Goal: Task Accomplishment & Management: Manage account settings

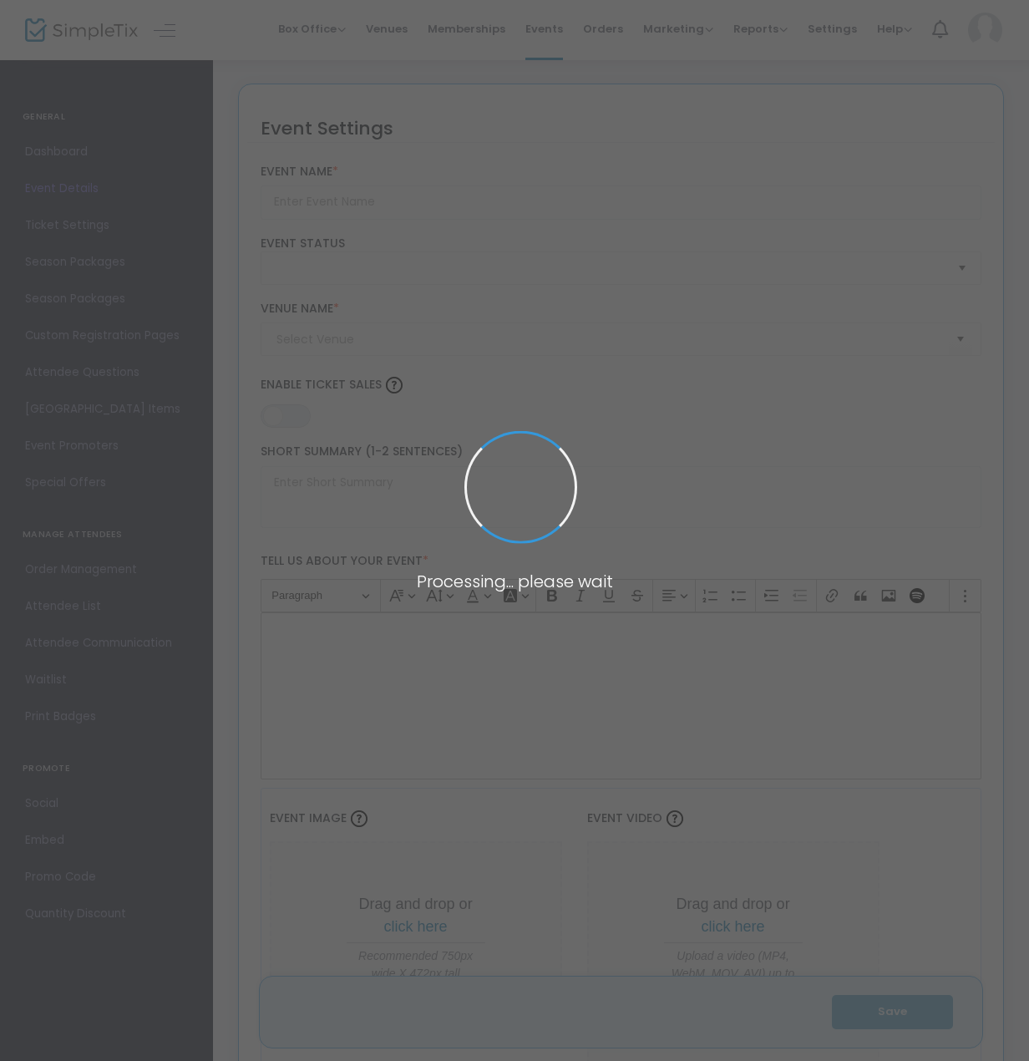
type input "High Holy Days 2025: [PERSON_NAME][GEOGRAPHIC_DATA]"
type textarea "Change This"
type input "Buy Tickets"
checkbox input "true"
type input "[PERSON_NAME][GEOGRAPHIC_DATA][PERSON_NAME]"
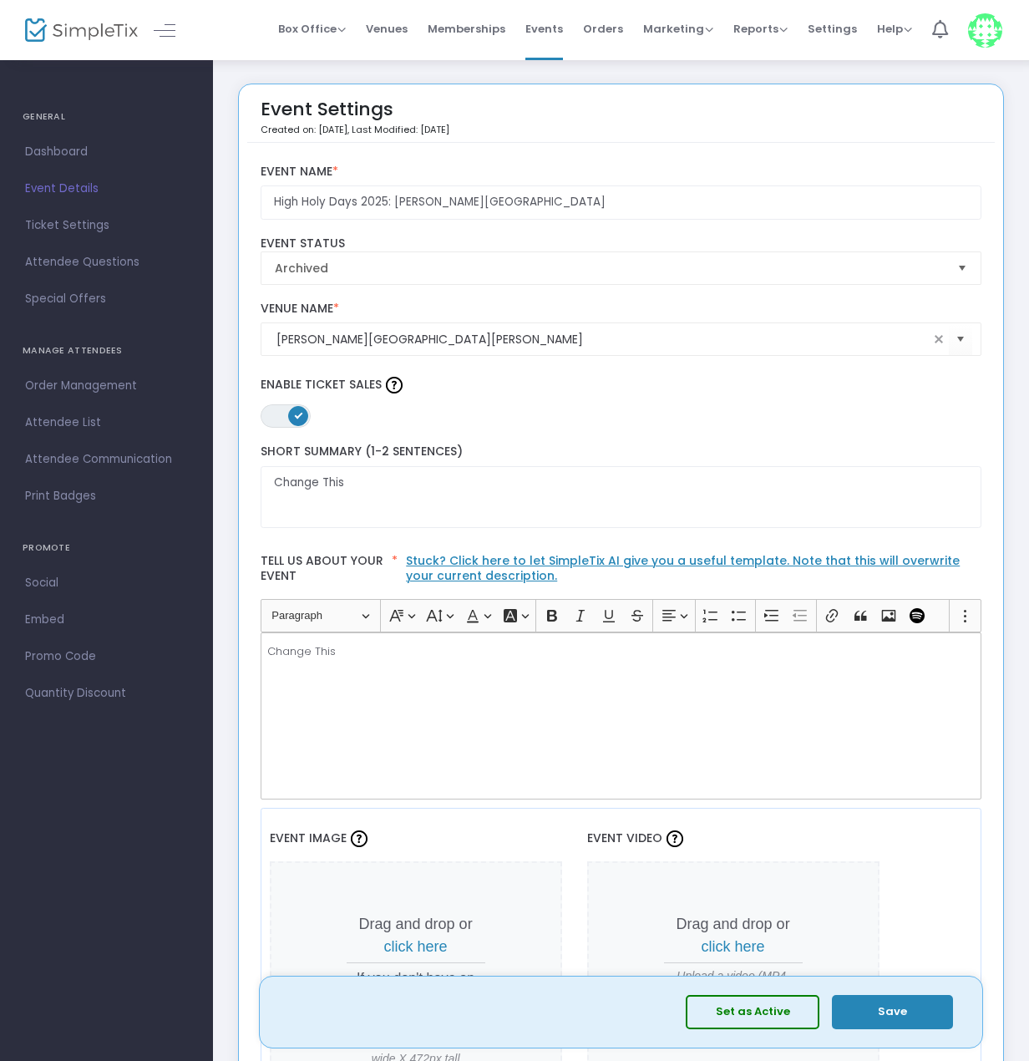
click at [997, 31] on img at bounding box center [985, 30] width 34 height 34
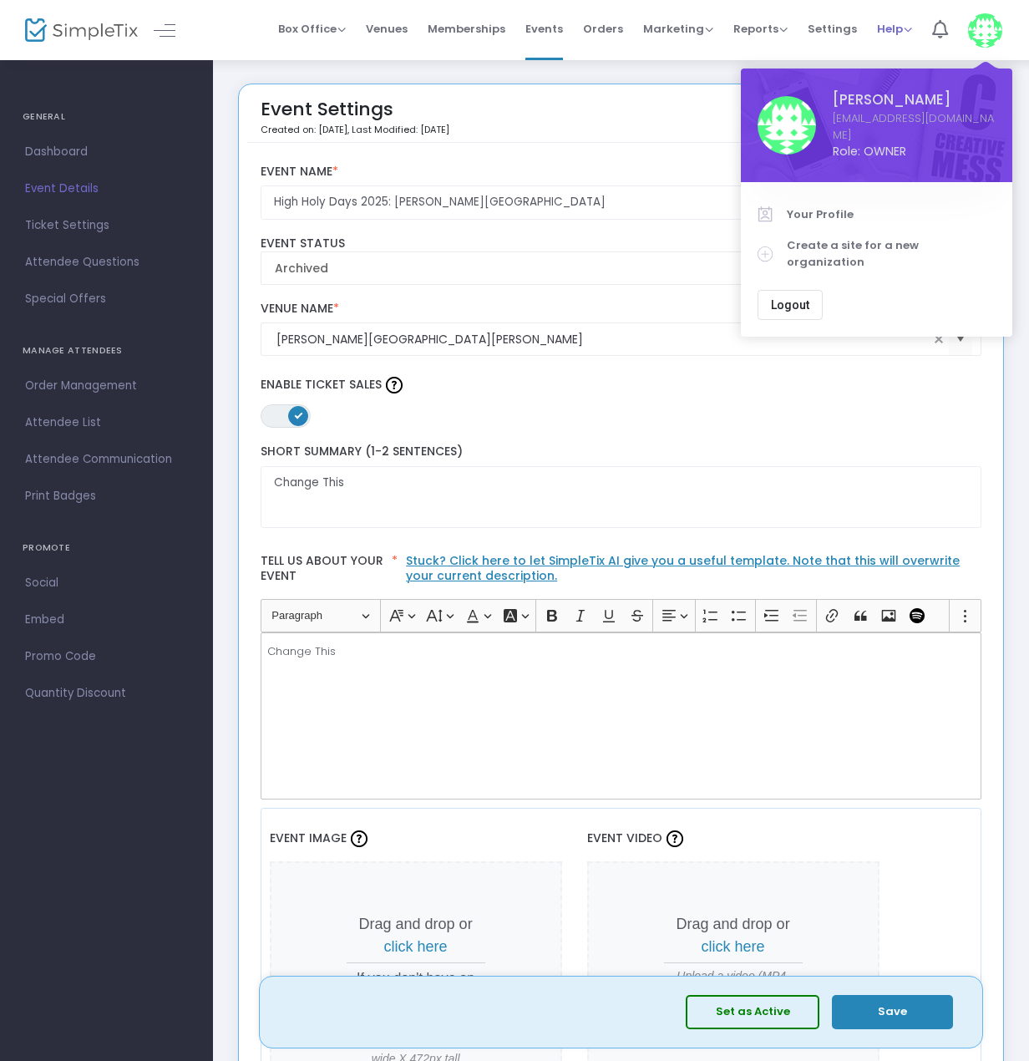
click at [906, 31] on span "Help" at bounding box center [894, 29] width 35 height 16
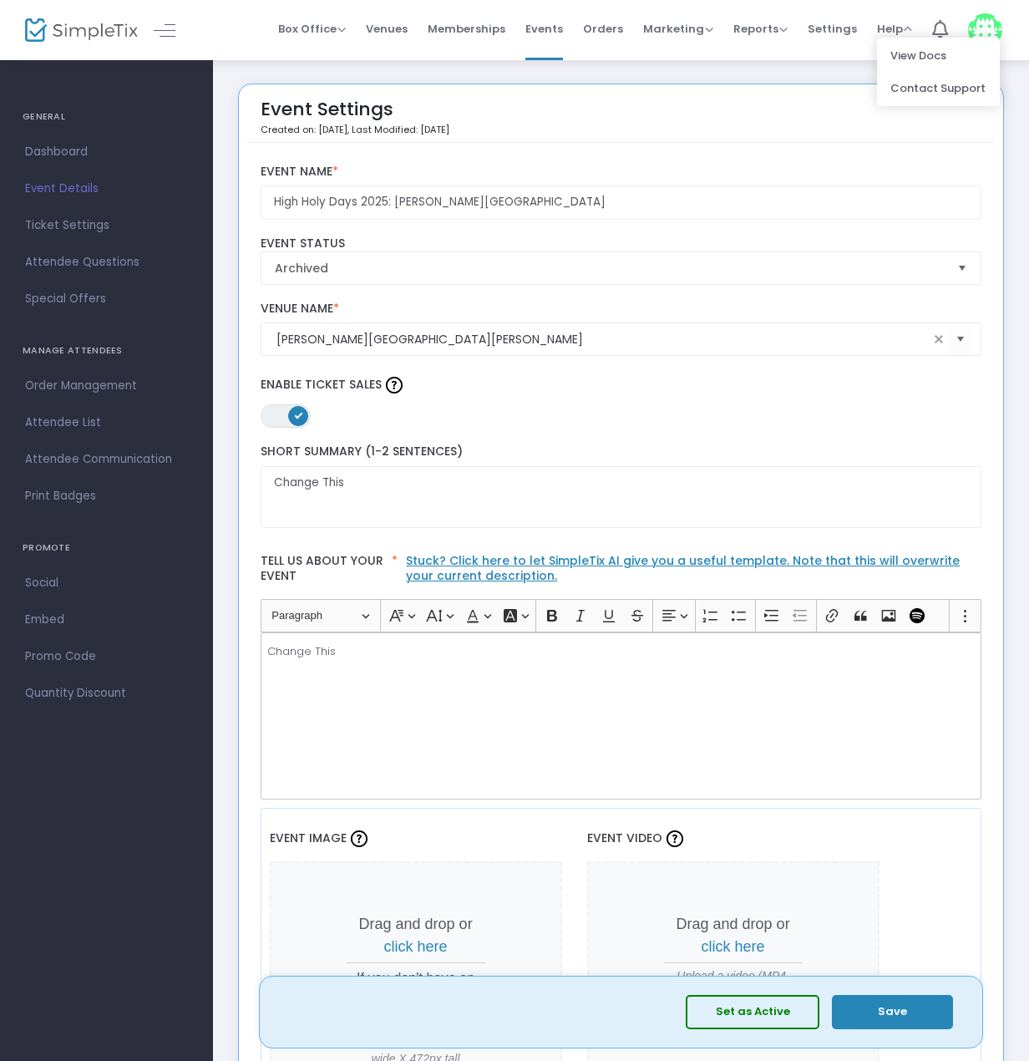
click at [830, 41] on span "Settings" at bounding box center [832, 29] width 49 height 43
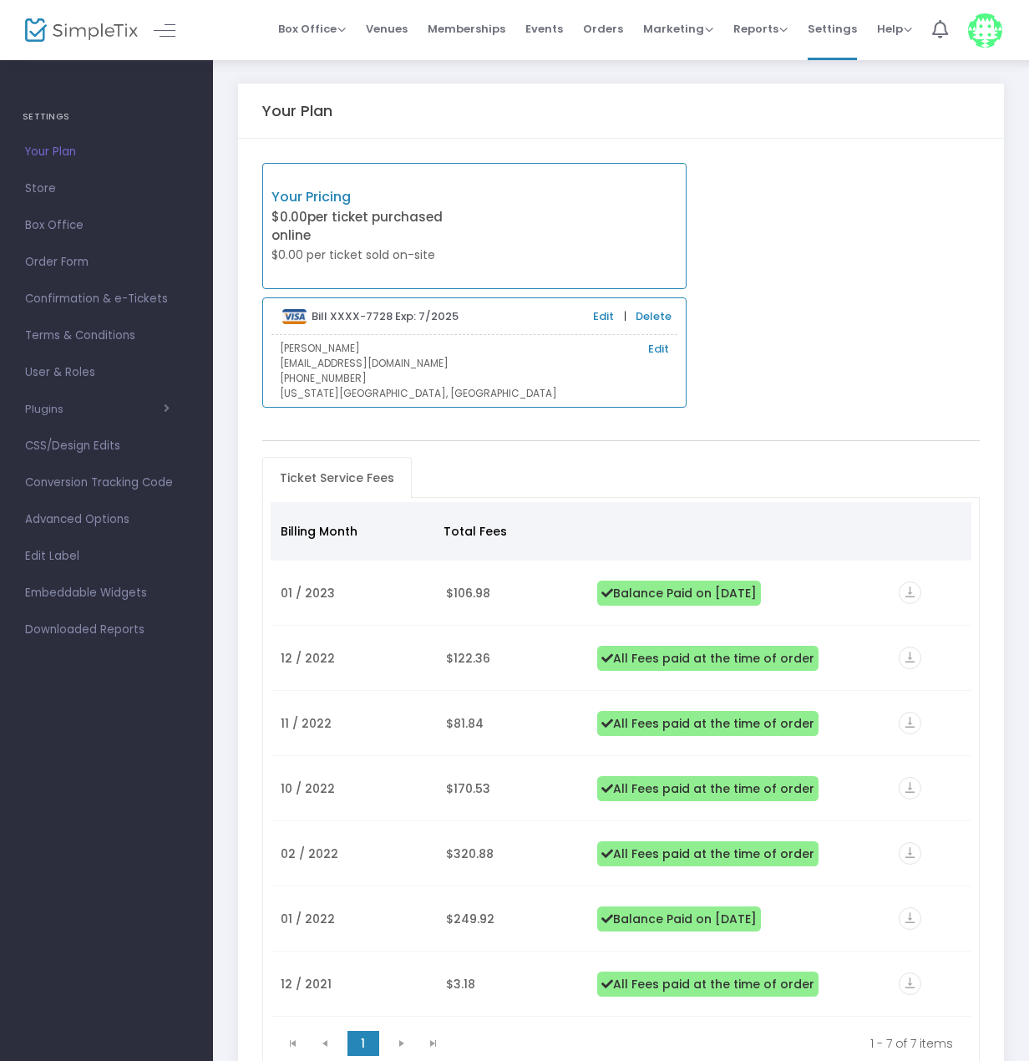
click at [67, 370] on span "User & Roles" at bounding box center [106, 373] width 163 height 22
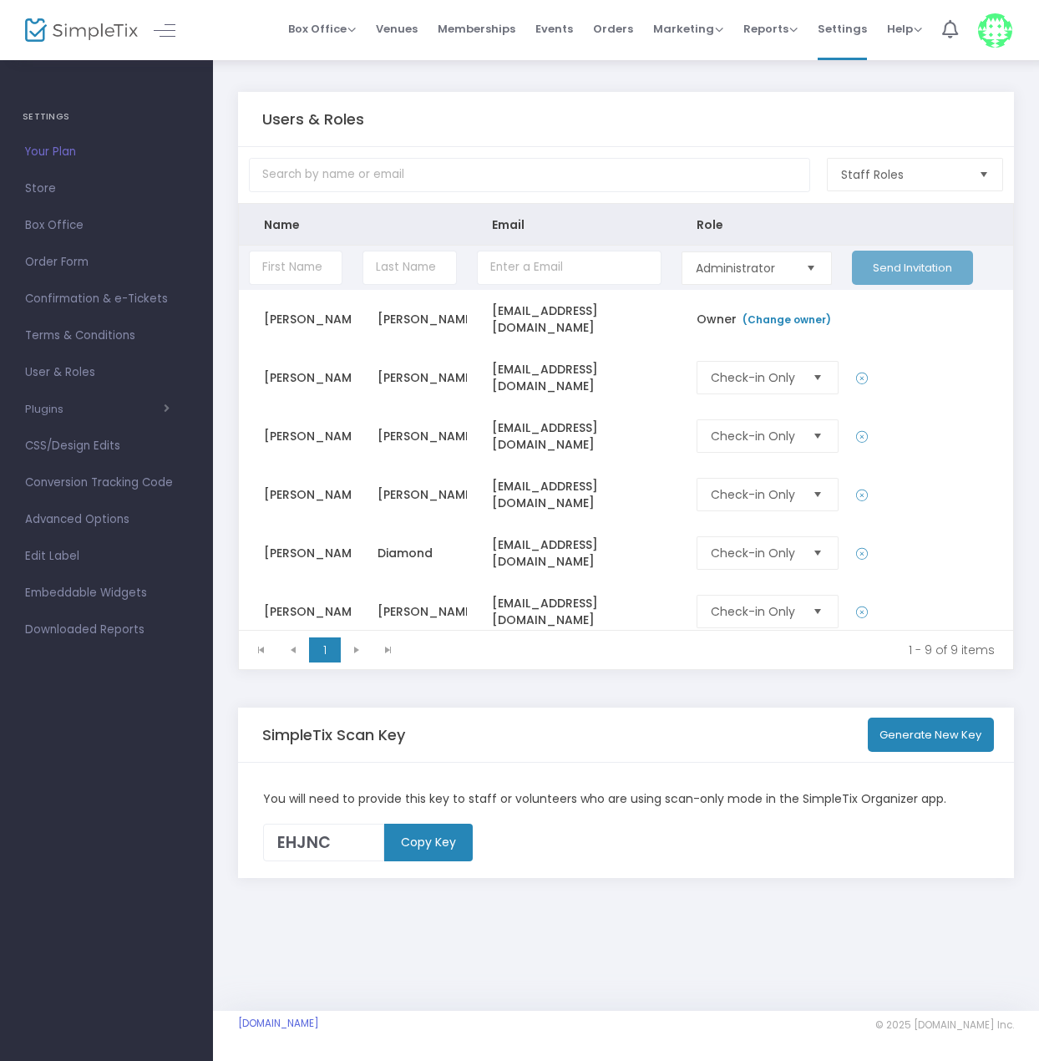
click at [296, 269] on input "Data table" at bounding box center [296, 268] width 94 height 34
type input "[PERSON_NAME]"
type input "p"
type input "a"
type input "A"
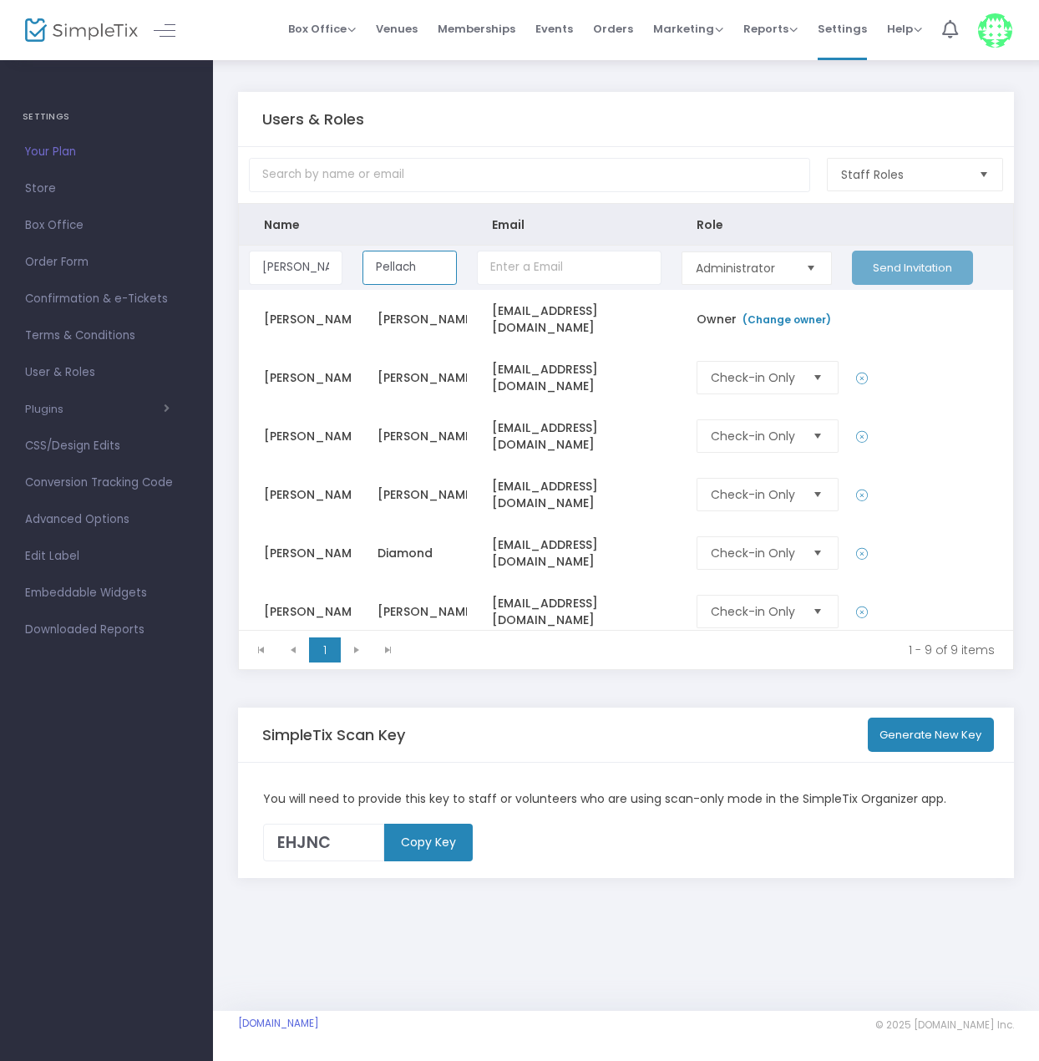
type input "Pellach"
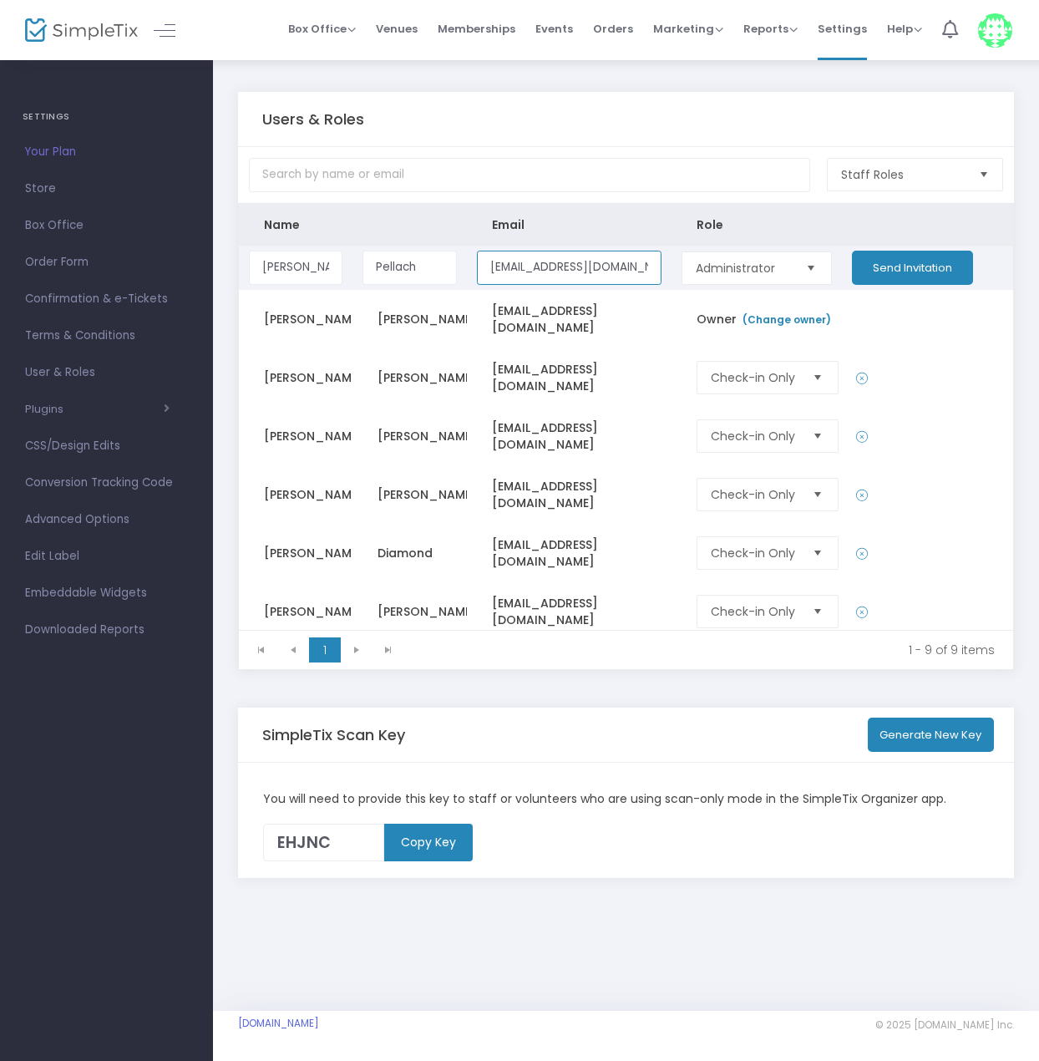
type input "[EMAIL_ADDRESS][DOMAIN_NAME]"
click at [823, 260] on kendo-dropdownlist "Administrator" at bounding box center [757, 267] width 150 height 33
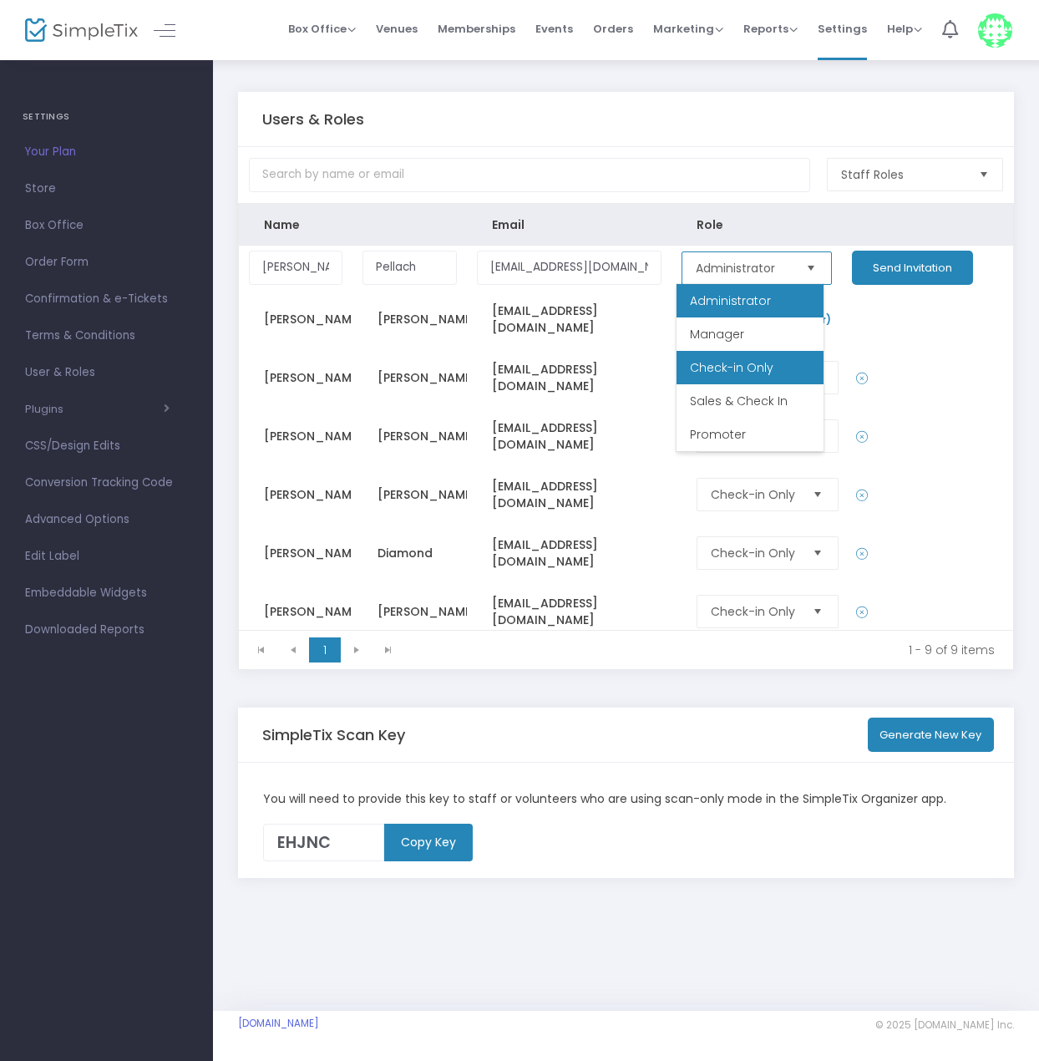
click at [740, 368] on span "Check-in Only" at bounding box center [732, 367] width 84 height 17
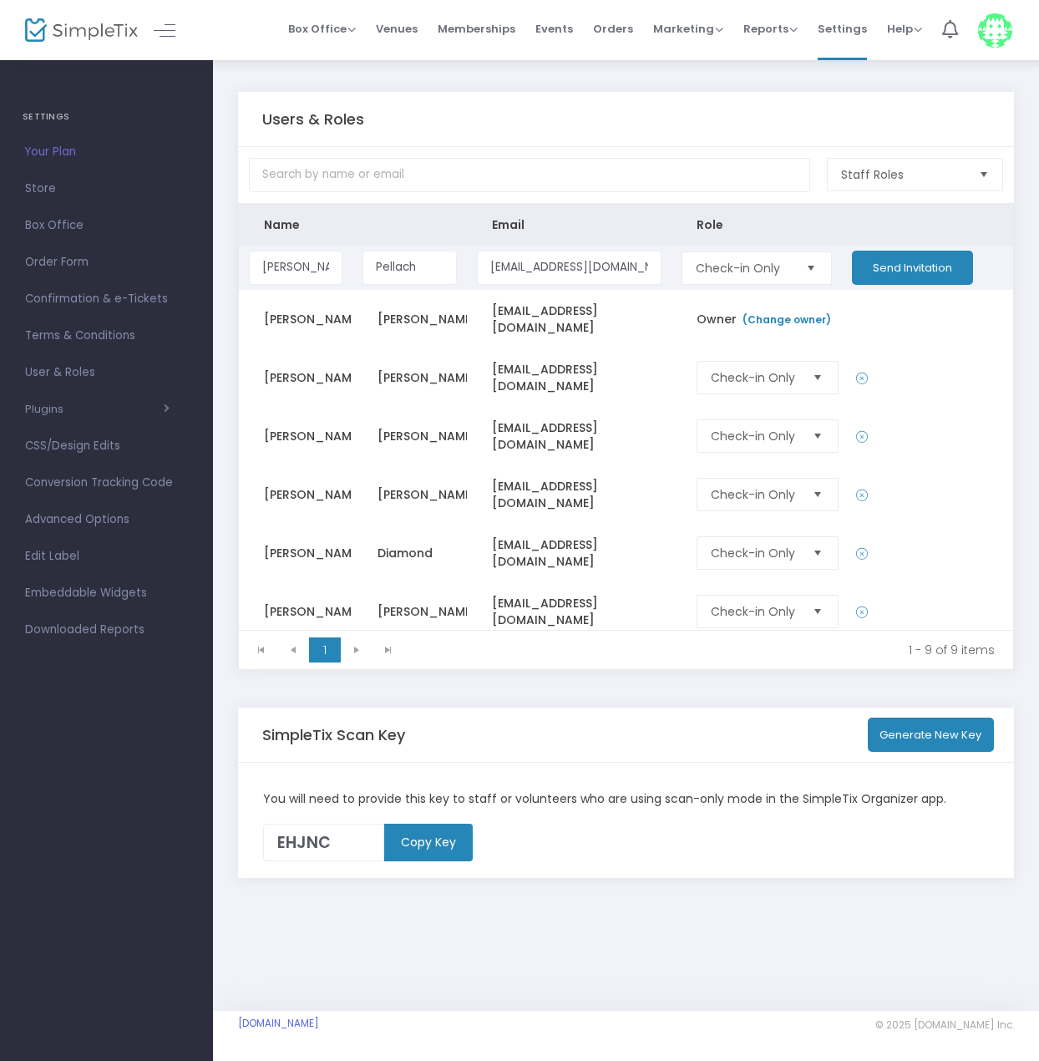
click at [931, 264] on button "Send Invitation" at bounding box center [912, 268] width 121 height 34
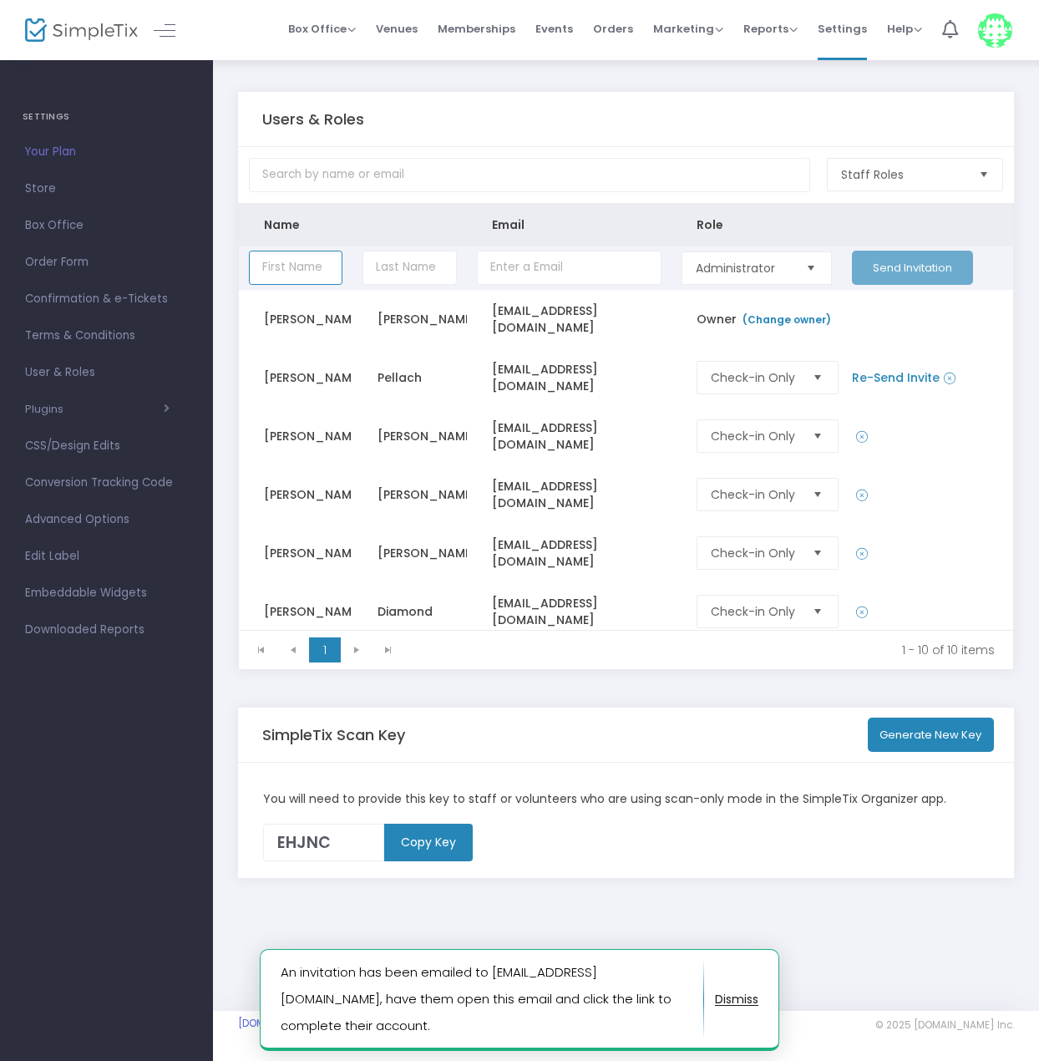
click at [300, 261] on input "Data table" at bounding box center [296, 268] width 94 height 34
type input "[PERSON_NAME]"
type input "Erez"
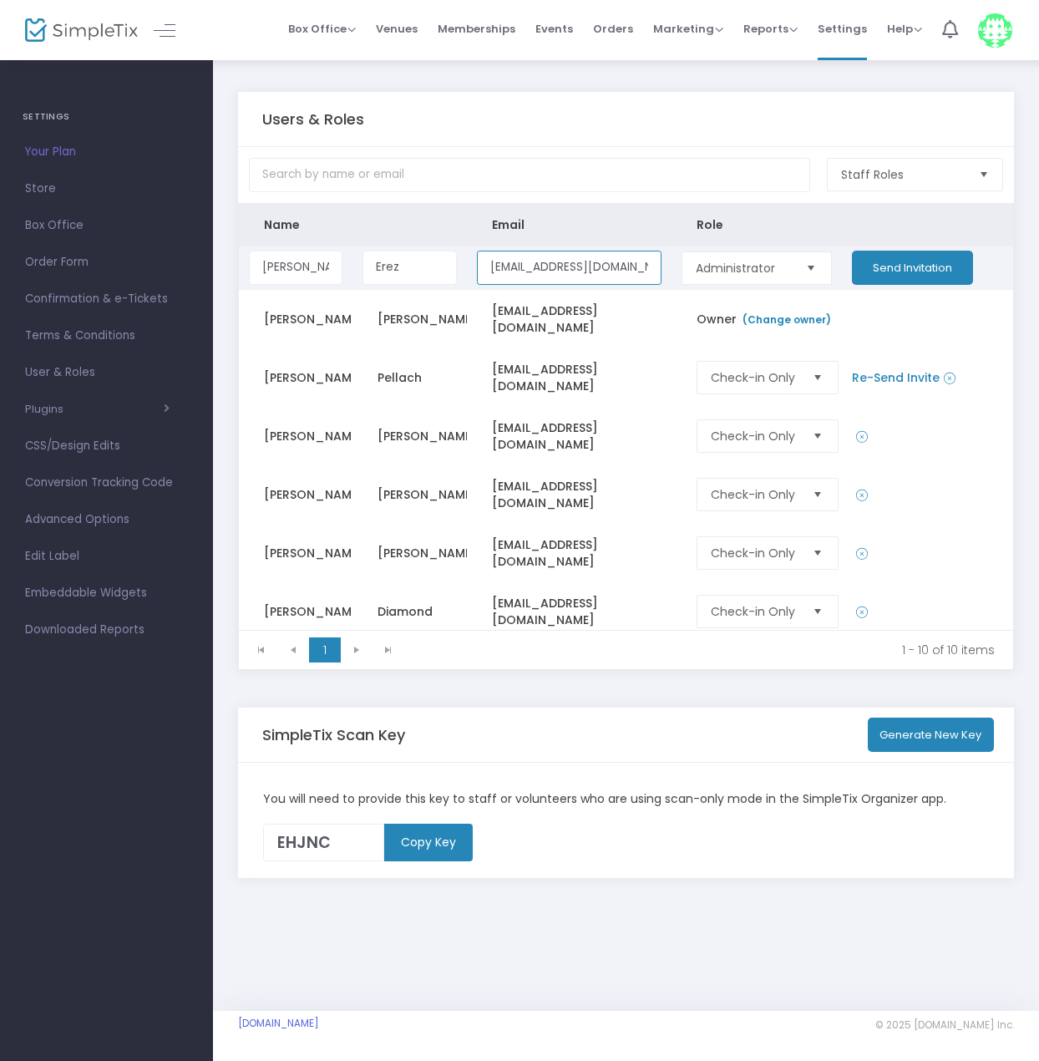
type input "[EMAIL_ADDRESS][DOMAIN_NAME]"
click at [735, 261] on span "Administrator" at bounding box center [743, 268] width 95 height 17
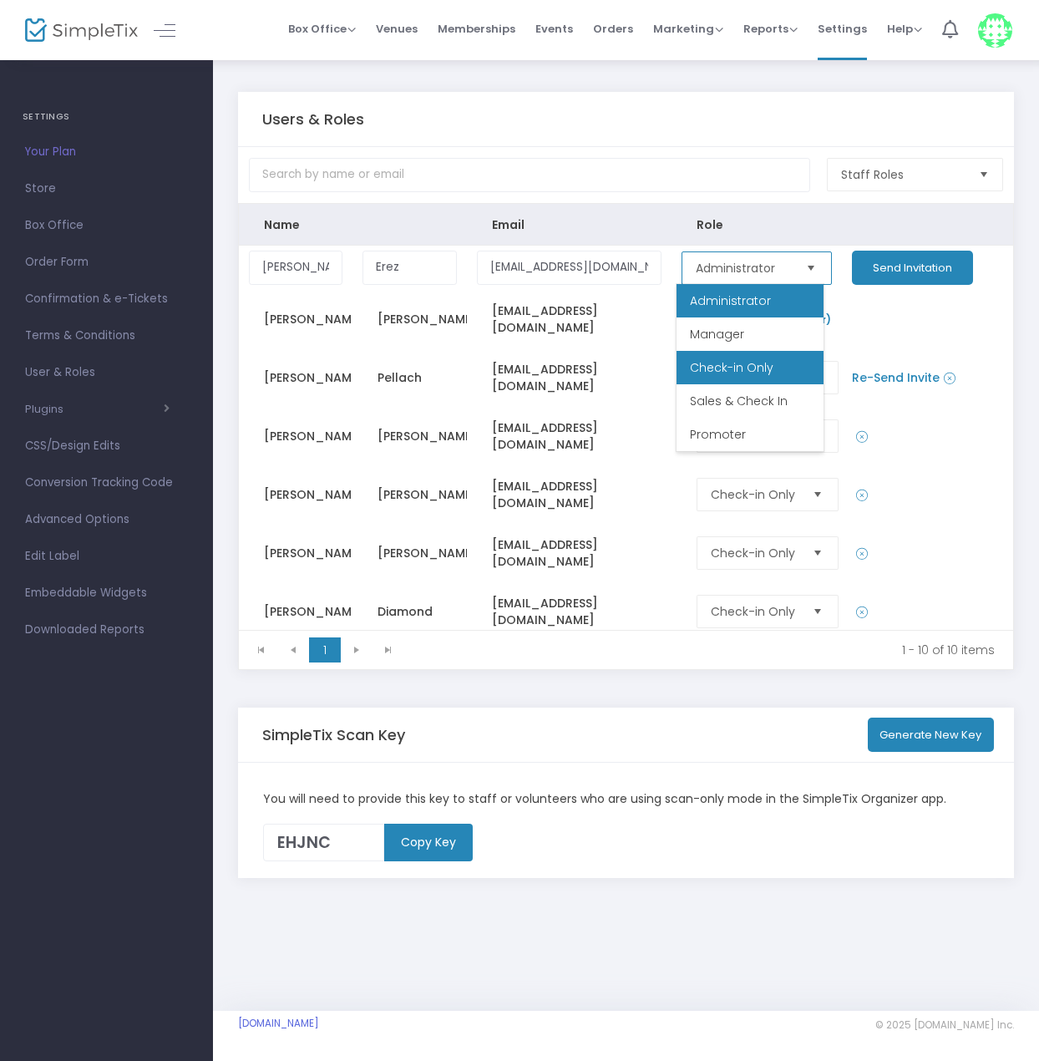
click at [738, 382] on li "Check-in Only" at bounding box center [750, 367] width 147 height 33
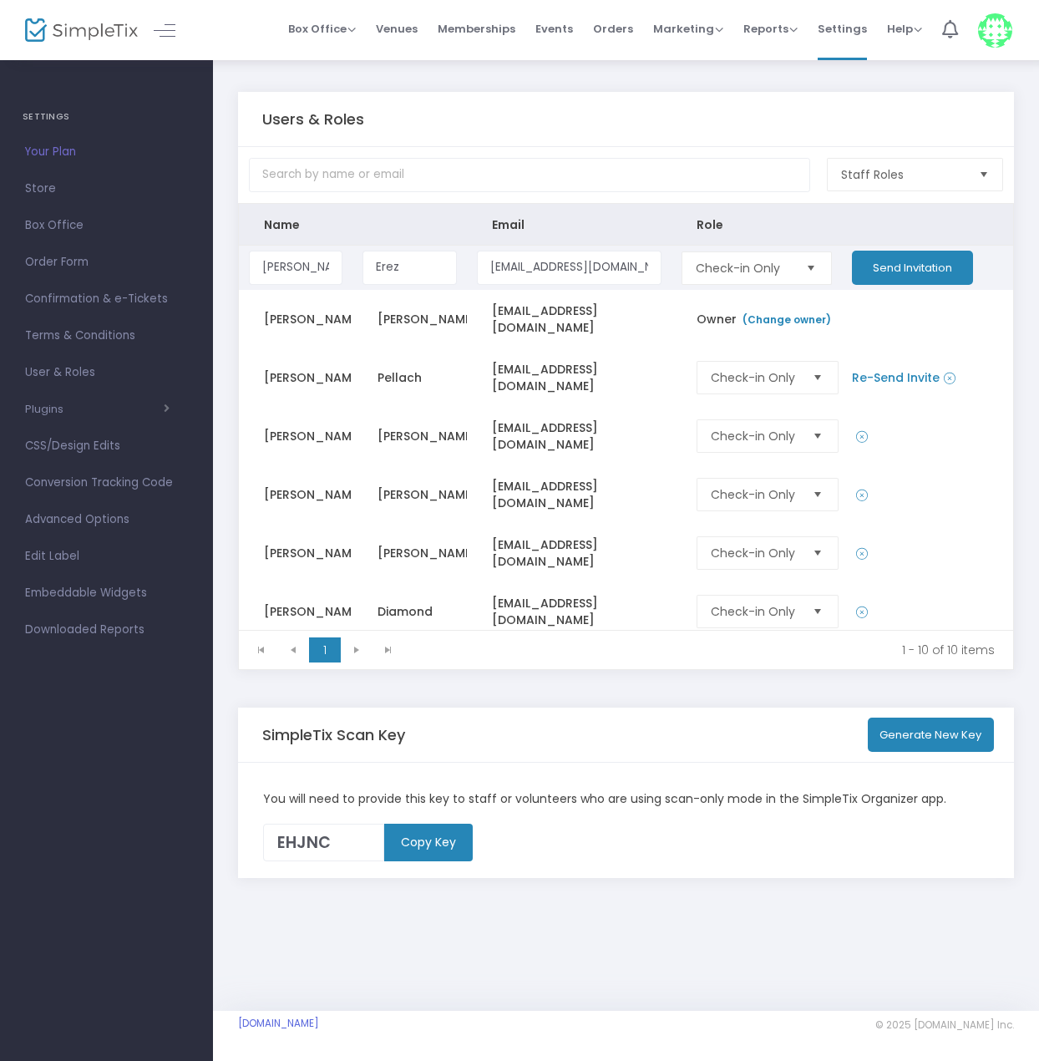
click at [885, 276] on button "Send Invitation" at bounding box center [912, 268] width 121 height 34
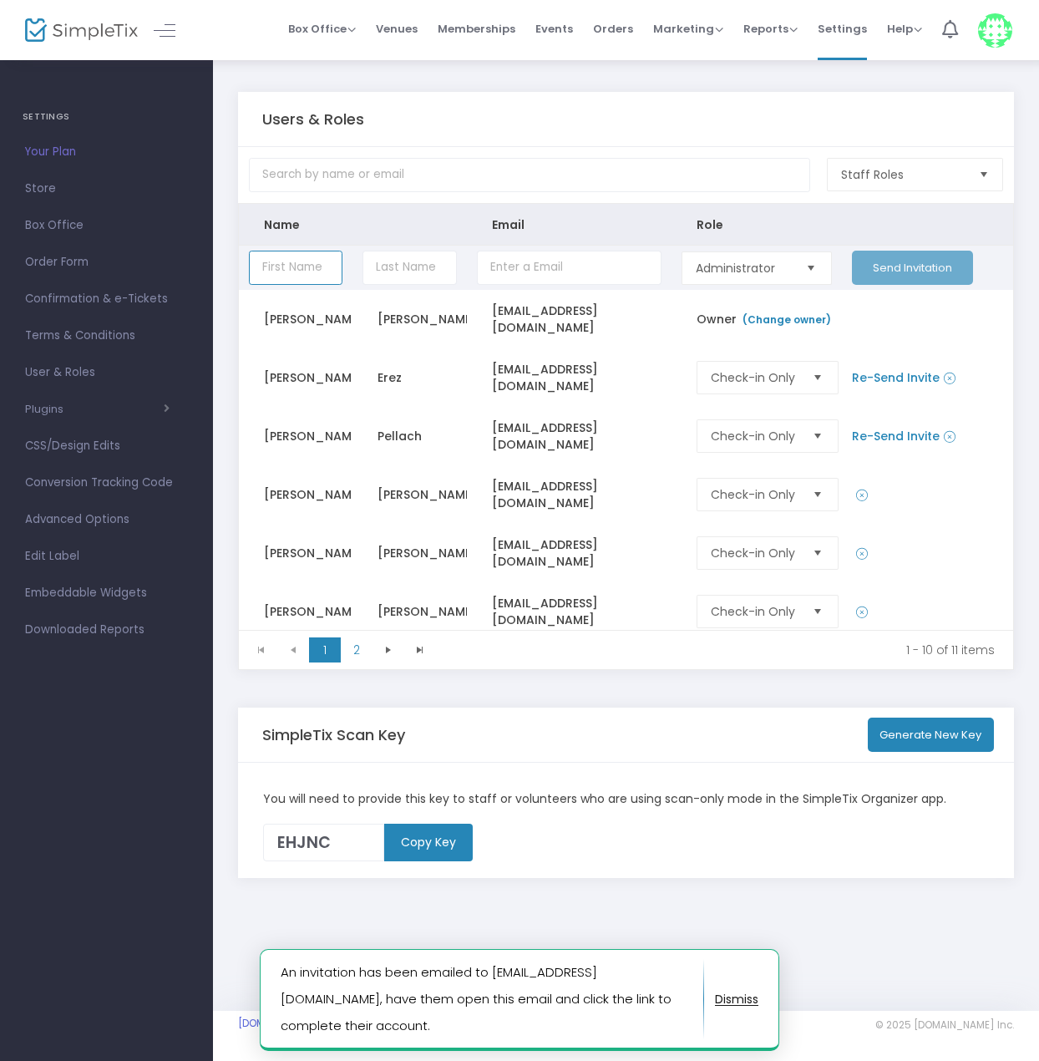
click at [290, 263] on input "Data table" at bounding box center [296, 268] width 94 height 34
type input "[PERSON_NAME]"
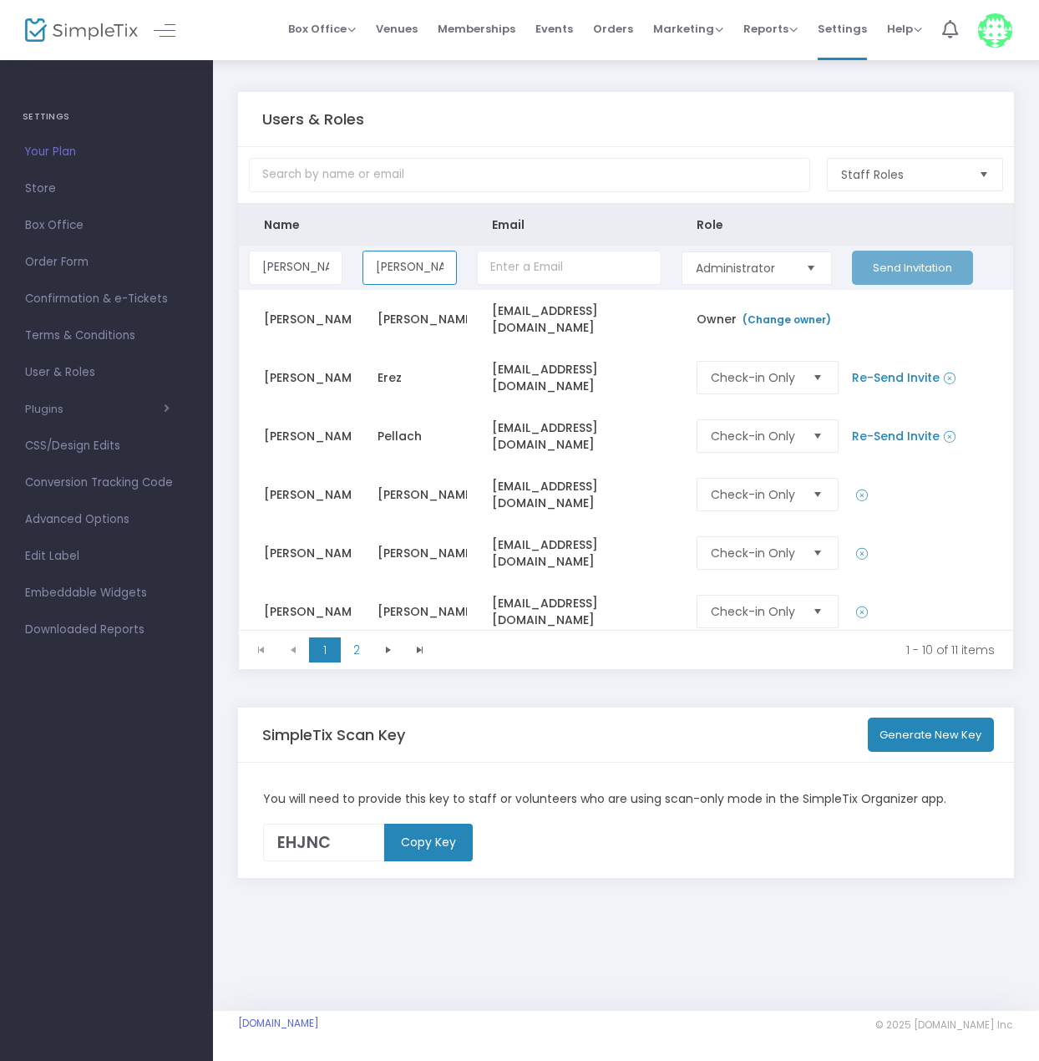
type input "[PERSON_NAME]"
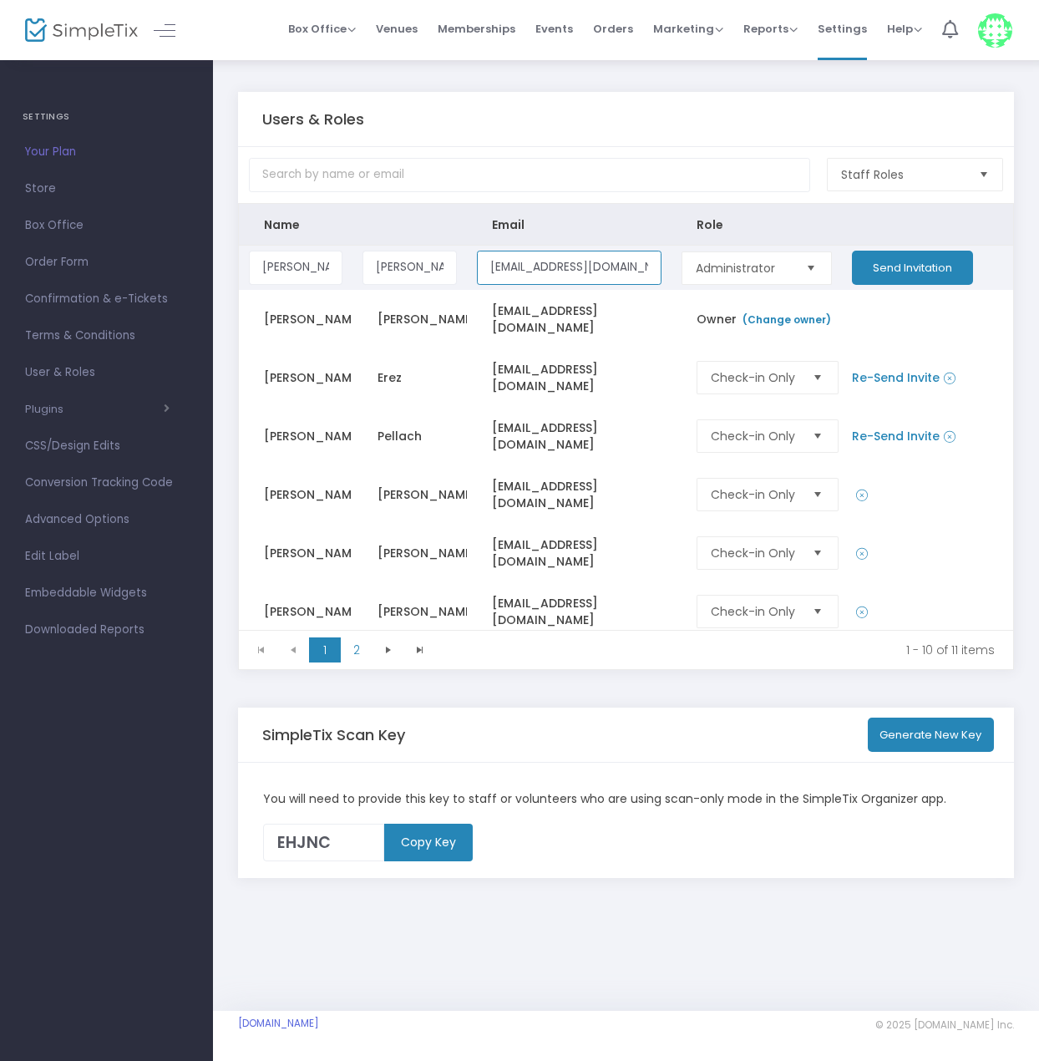
type input "[EMAIL_ADDRESS][DOMAIN_NAME]"
click at [765, 261] on span "Administrator" at bounding box center [743, 268] width 95 height 17
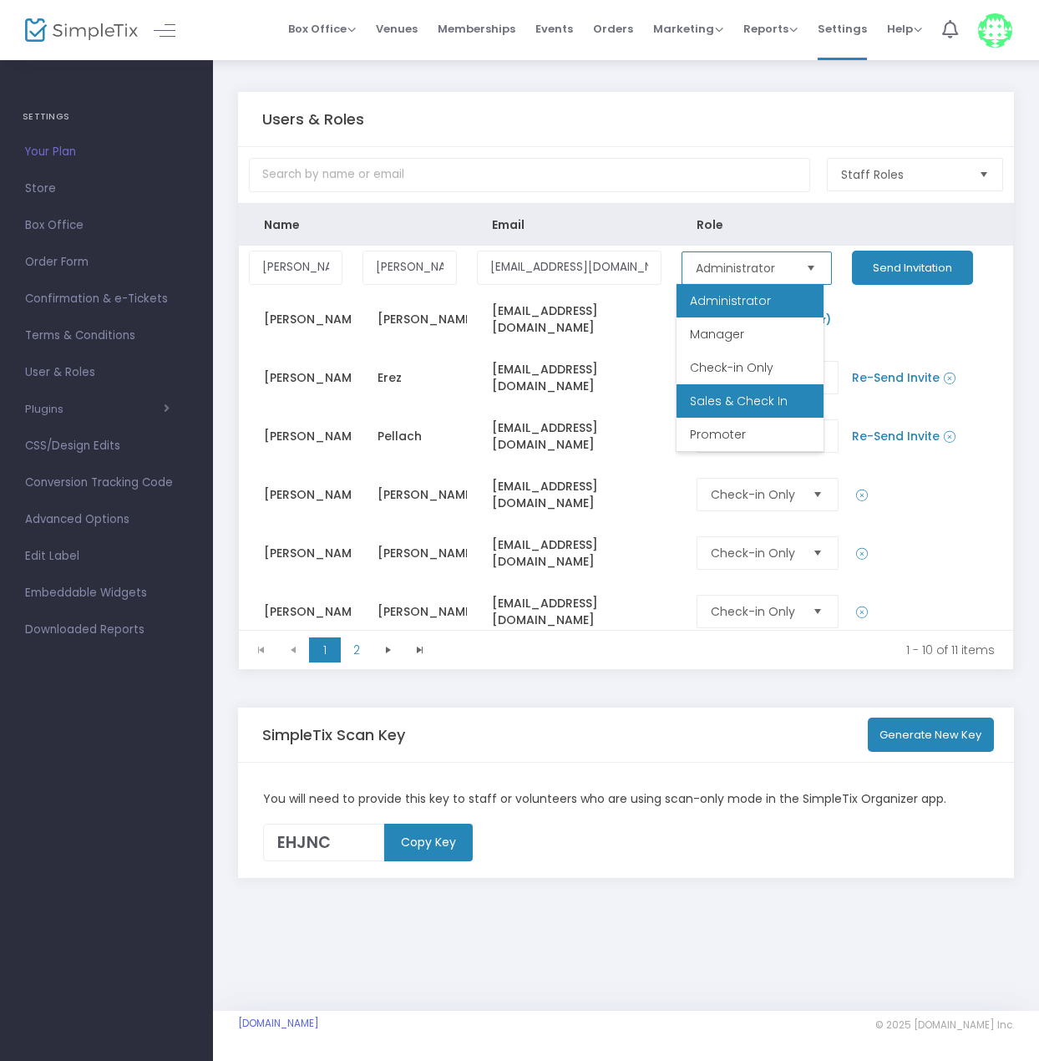
click at [732, 383] on li "Check-in Only" at bounding box center [750, 367] width 147 height 33
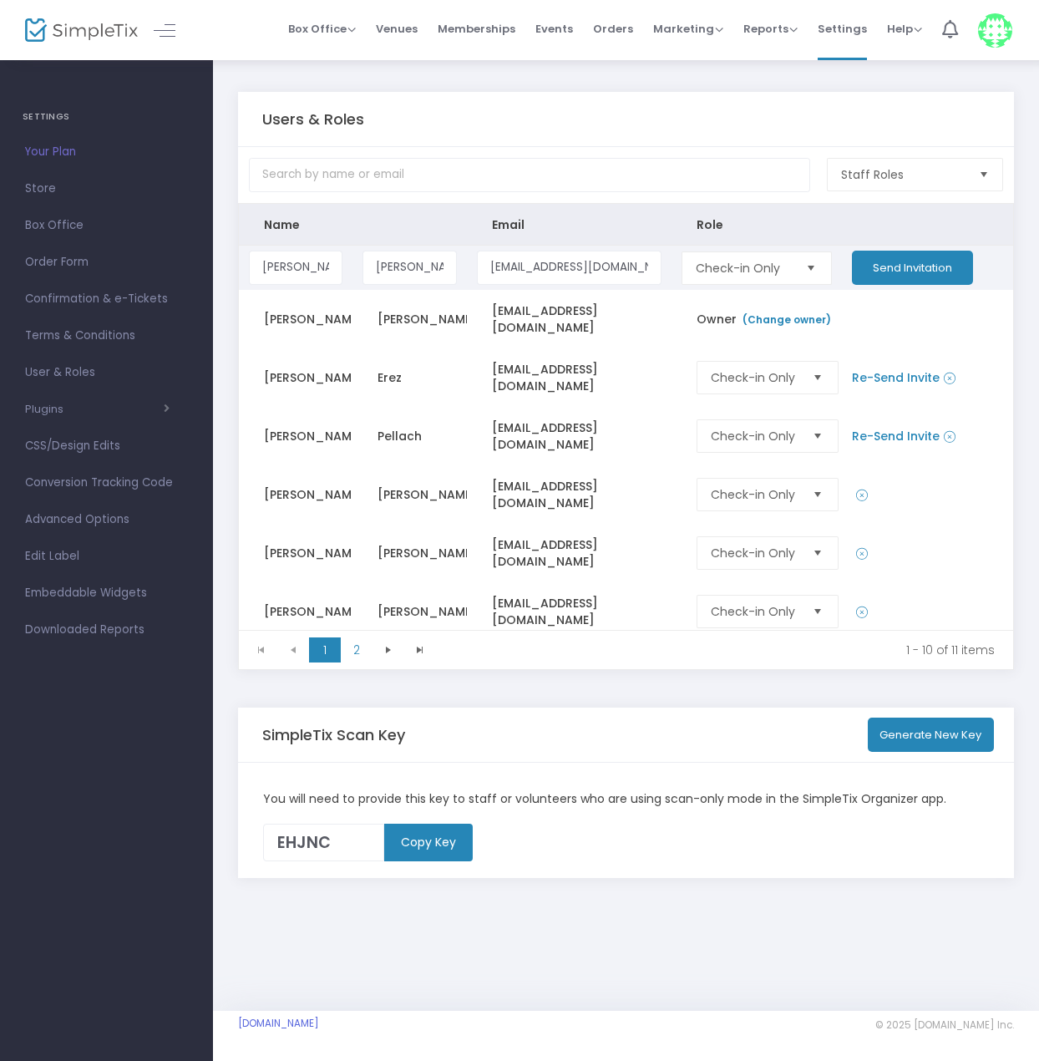
click at [890, 266] on button "Send Invitation" at bounding box center [912, 268] width 121 height 34
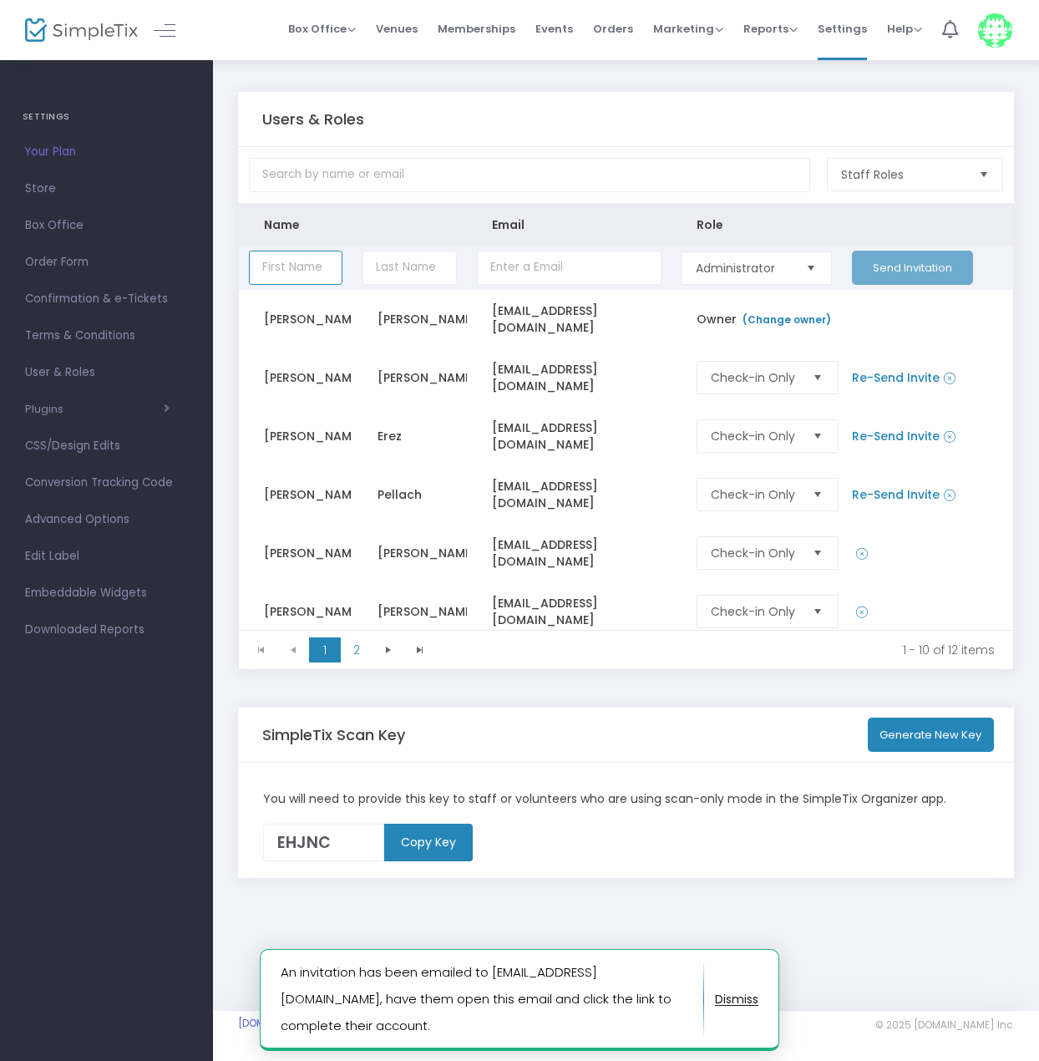
click at [289, 265] on input "Data table" at bounding box center [296, 268] width 94 height 34
type input "[PERSON_NAME]"
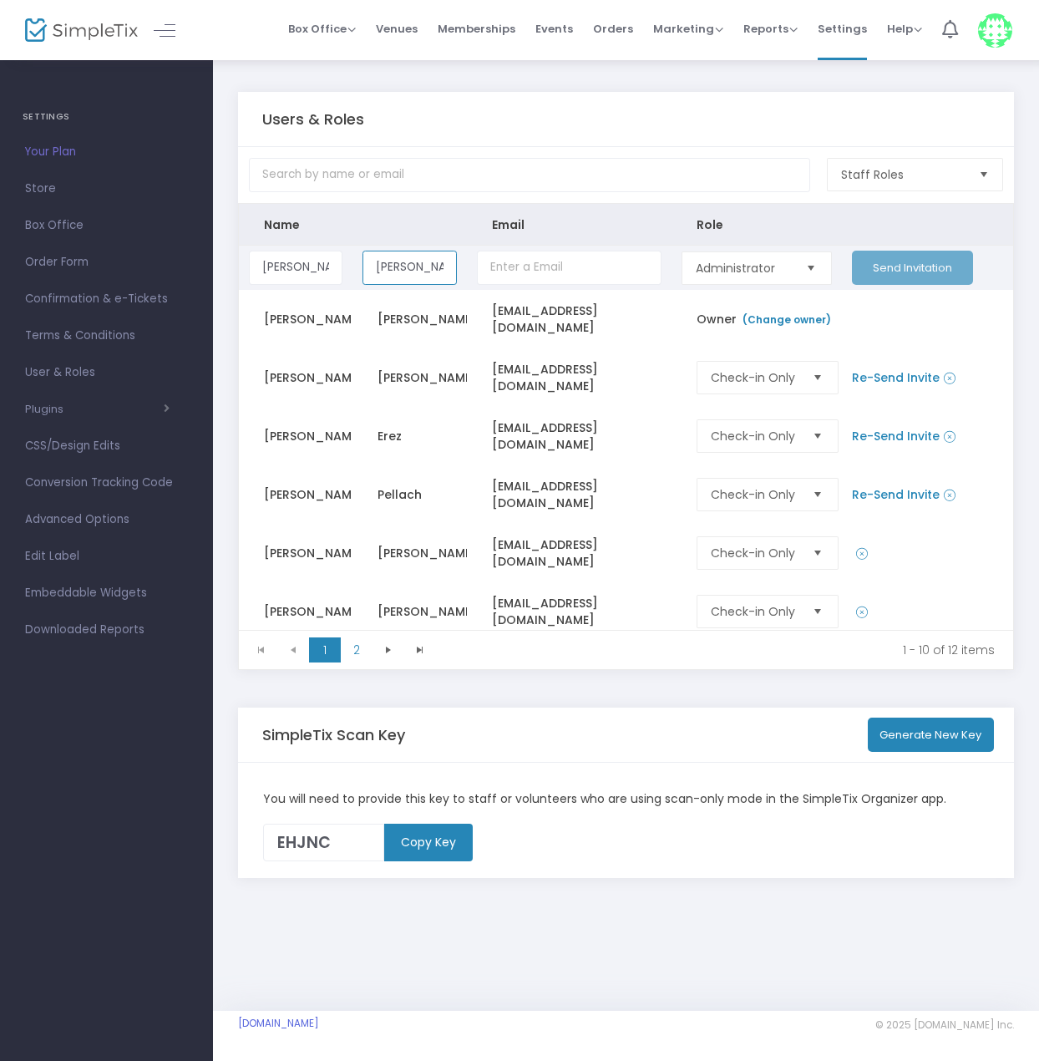
type input "[PERSON_NAME]"
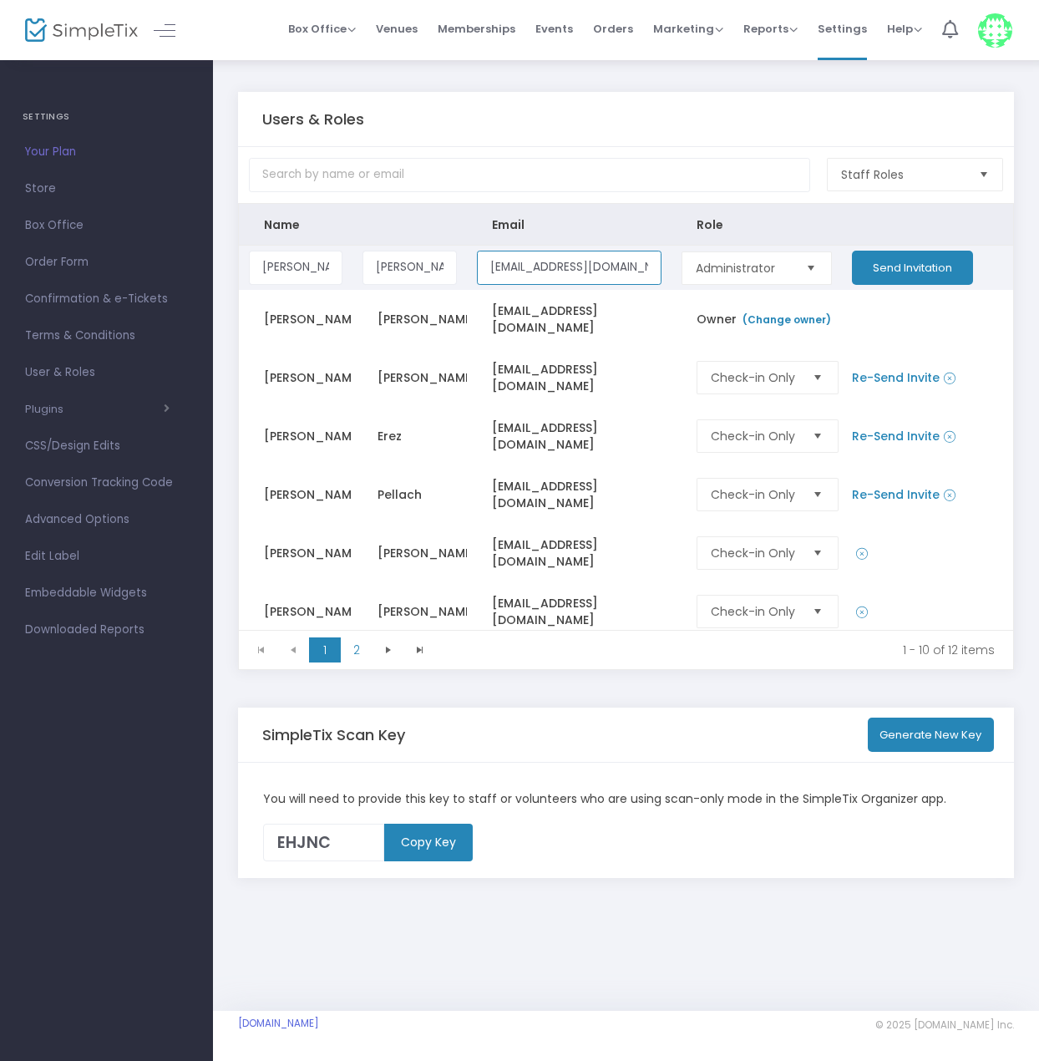
type input "[EMAIL_ADDRESS][DOMAIN_NAME]"
click at [772, 277] on span "Administrator" at bounding box center [743, 268] width 109 height 32
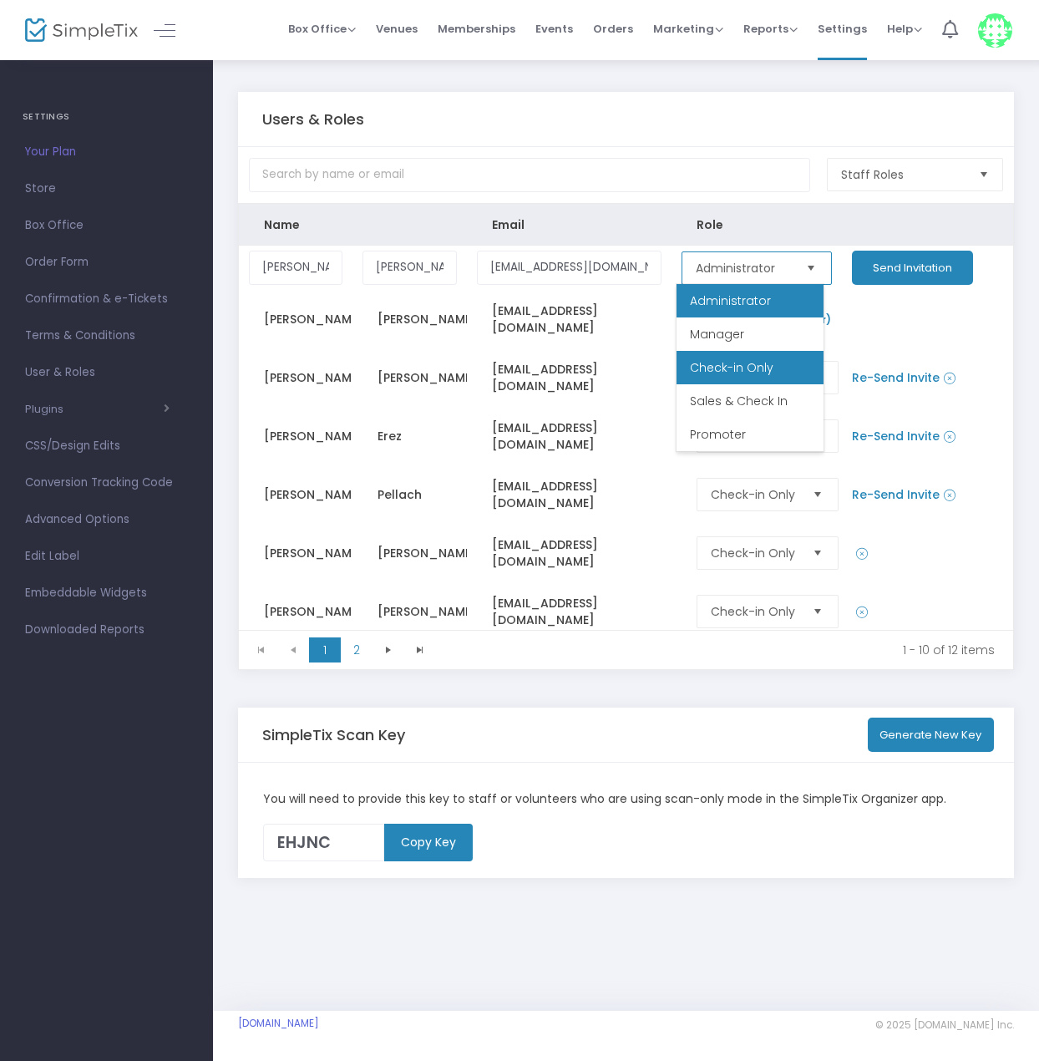
click at [757, 372] on span "Check-in Only" at bounding box center [732, 367] width 84 height 17
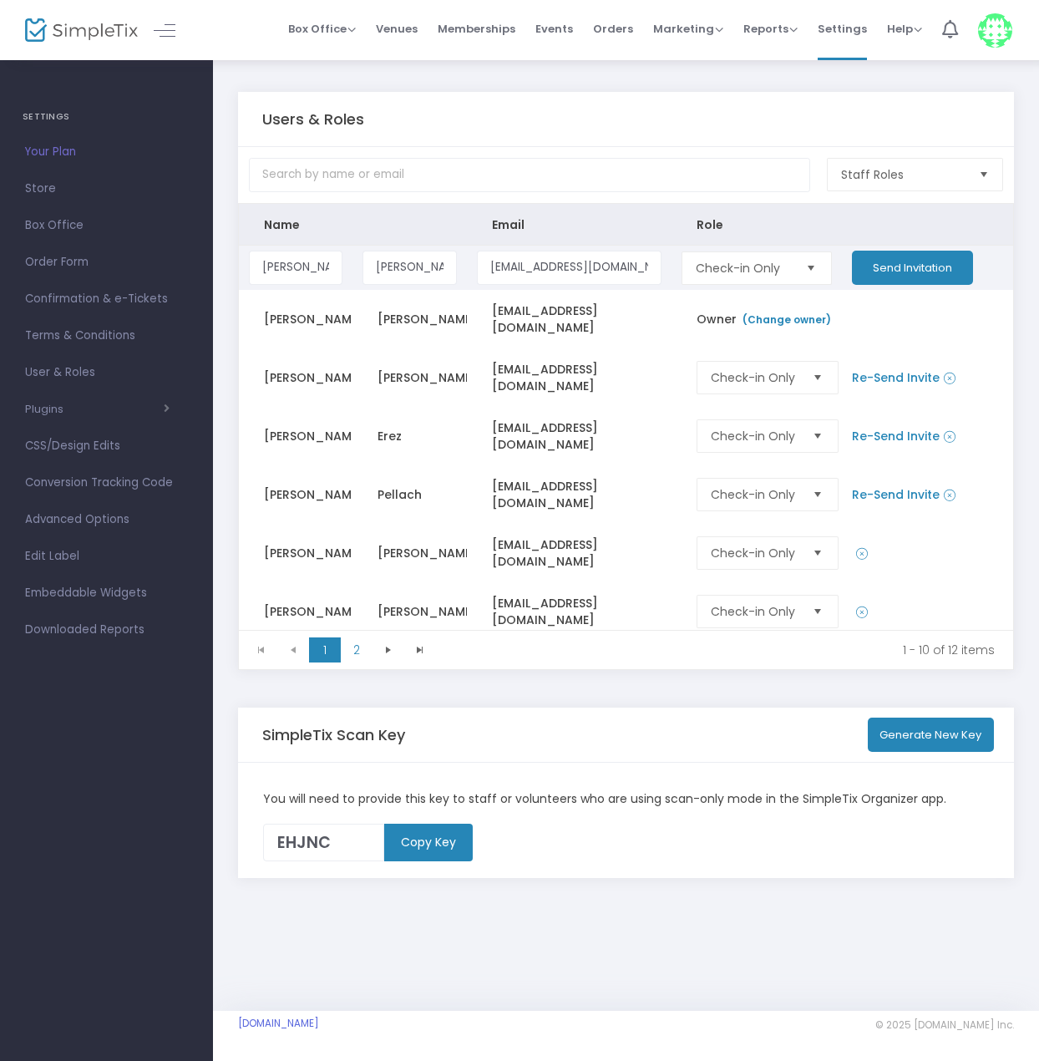
click at [874, 261] on button "Send Invitation" at bounding box center [912, 268] width 121 height 34
